Goal: Task Accomplishment & Management: Use online tool/utility

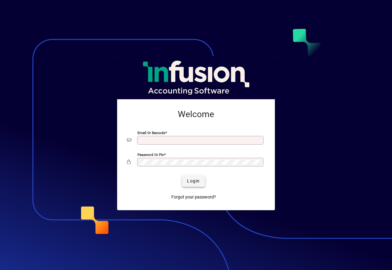
type input "**********"
click at [200, 180] on span "submit" at bounding box center [193, 181] width 22 height 15
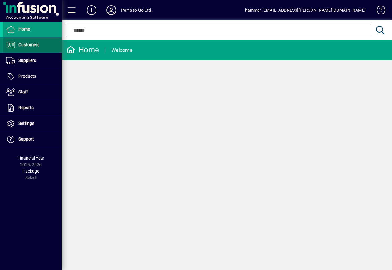
click at [37, 43] on span "Customers" at bounding box center [28, 44] width 21 height 5
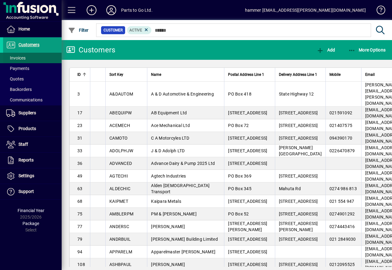
click at [34, 58] on span at bounding box center [32, 57] width 58 height 15
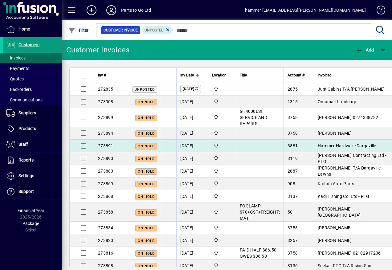
click at [191, 139] on td "15/08/2025" at bounding box center [192, 145] width 32 height 13
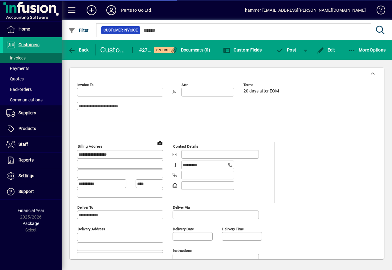
type input "**********"
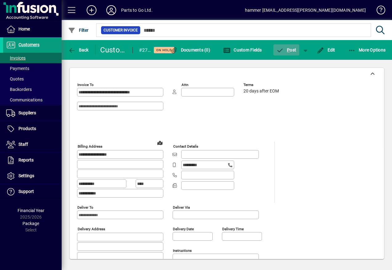
click at [287, 47] on span "P" at bounding box center [288, 49] width 3 height 5
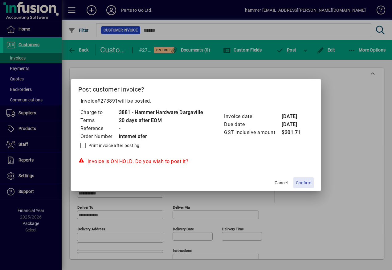
click at [304, 181] on span "Confirm" at bounding box center [303, 182] width 15 height 6
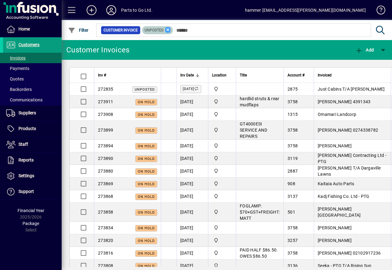
click at [166, 29] on icon at bounding box center [168, 30] width 6 height 6
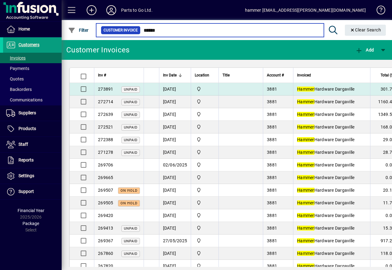
type input "******"
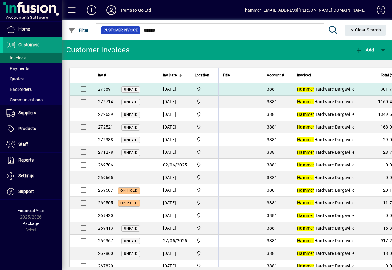
click at [180, 89] on td "15/08/2025" at bounding box center [175, 89] width 32 height 13
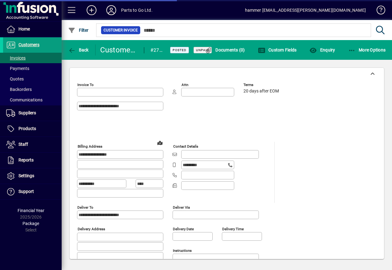
type input "**********"
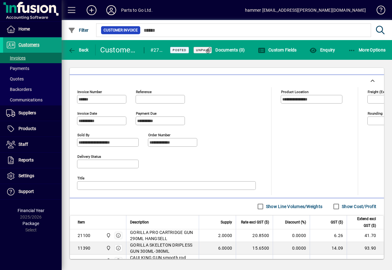
scroll to position [70, 0]
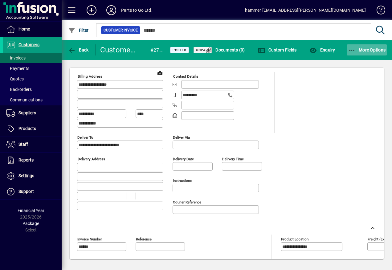
click at [350, 50] on icon "button" at bounding box center [352, 50] width 8 height 6
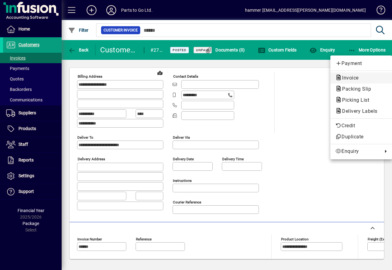
click at [351, 80] on span "Invoice" at bounding box center [348, 78] width 26 height 6
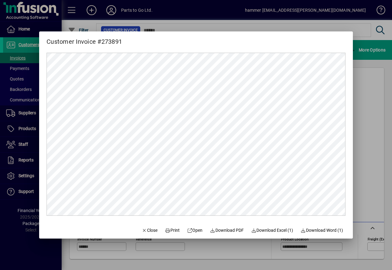
scroll to position [0, 0]
click at [171, 230] on span "Print" at bounding box center [172, 230] width 15 height 6
click at [363, 111] on div at bounding box center [196, 135] width 392 height 270
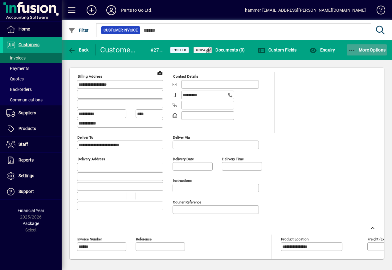
click at [351, 49] on icon "button" at bounding box center [352, 50] width 8 height 6
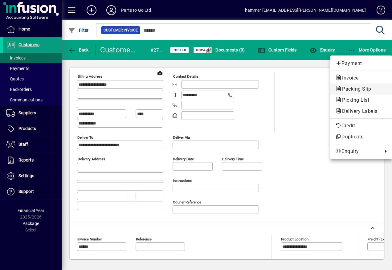
click at [349, 87] on span "Packing Slip" at bounding box center [354, 89] width 39 height 6
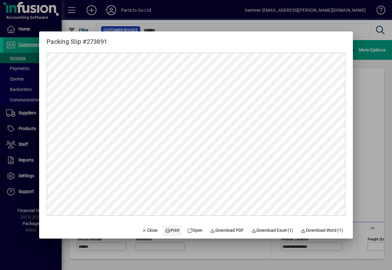
click at [169, 231] on span "Print" at bounding box center [172, 230] width 15 height 6
click at [360, 133] on div at bounding box center [196, 135] width 392 height 270
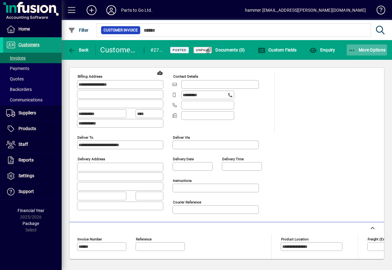
click at [351, 54] on span "button" at bounding box center [366, 49] width 41 height 15
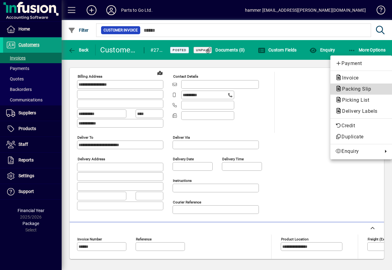
click at [349, 90] on span "Packing Slip" at bounding box center [354, 89] width 39 height 6
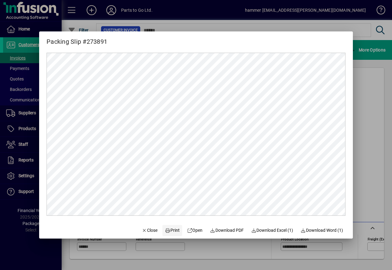
click at [167, 229] on span "Print" at bounding box center [172, 230] width 15 height 6
click at [362, 110] on div at bounding box center [196, 135] width 392 height 270
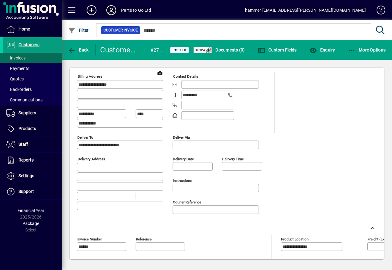
click at [114, 8] on icon at bounding box center [111, 10] width 12 height 10
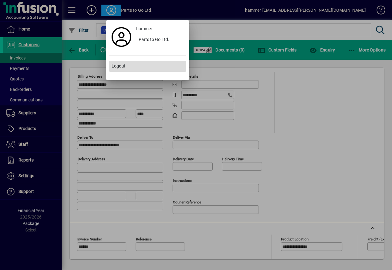
click at [121, 66] on span "Logout" at bounding box center [118, 66] width 14 height 6
